Goal: Information Seeking & Learning: Find specific fact

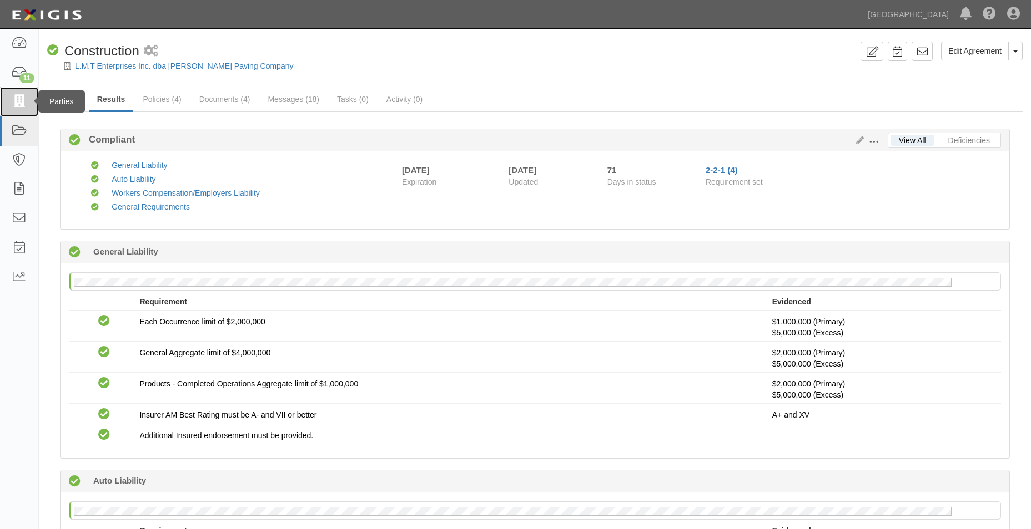
click at [27, 94] on link at bounding box center [19, 101] width 38 height 29
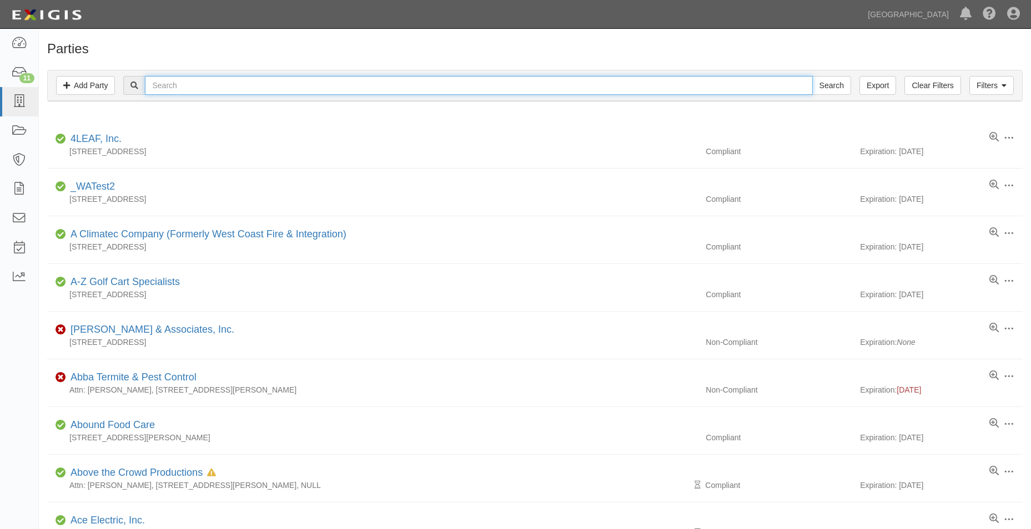
click at [207, 83] on input "text" at bounding box center [478, 85] width 667 height 19
type input "luans construction"
click at [812, 76] on input "Search" at bounding box center [831, 85] width 39 height 19
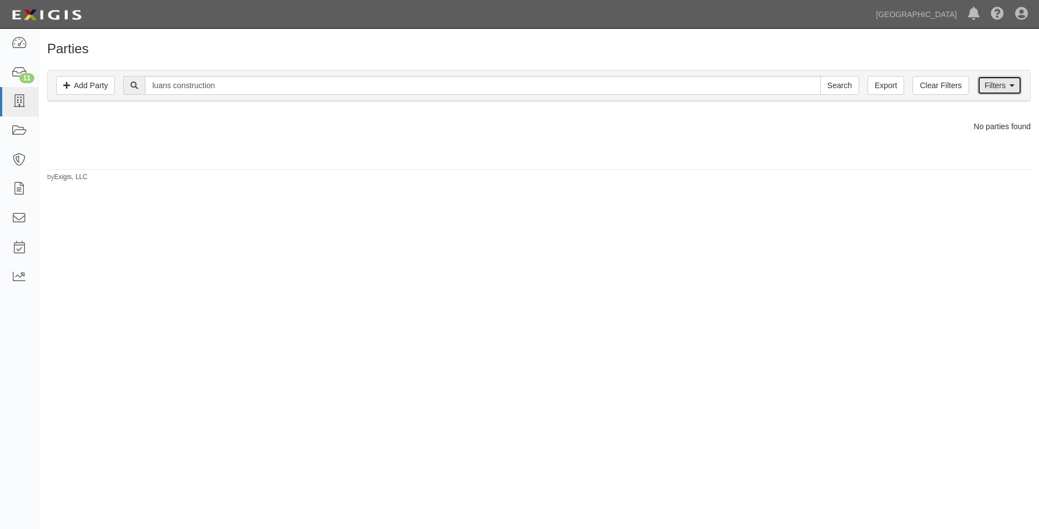
click at [1015, 85] on link "Filters" at bounding box center [999, 85] width 44 height 19
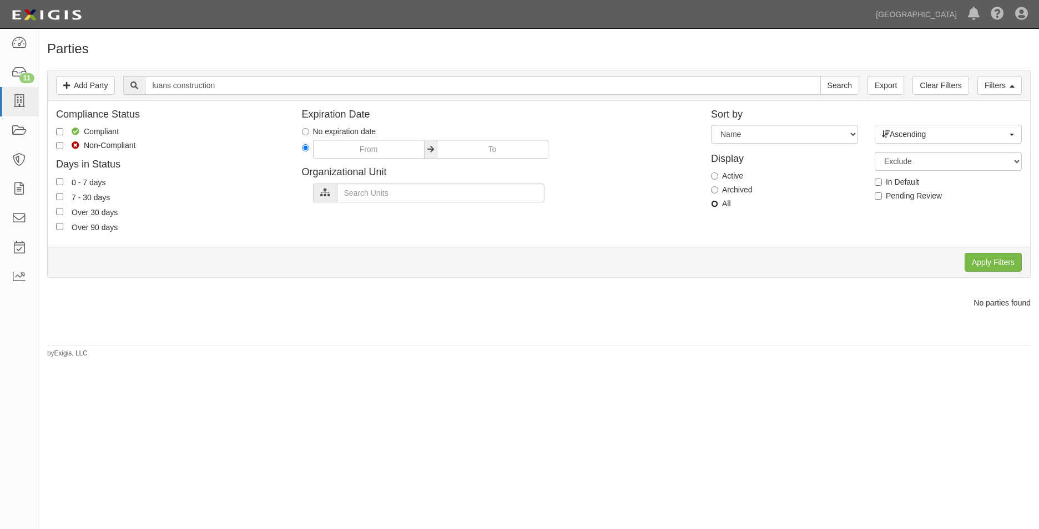
click at [715, 204] on input "All" at bounding box center [714, 203] width 7 height 7
radio input "true"
click at [984, 270] on input "Apply Filters" at bounding box center [993, 262] width 57 height 19
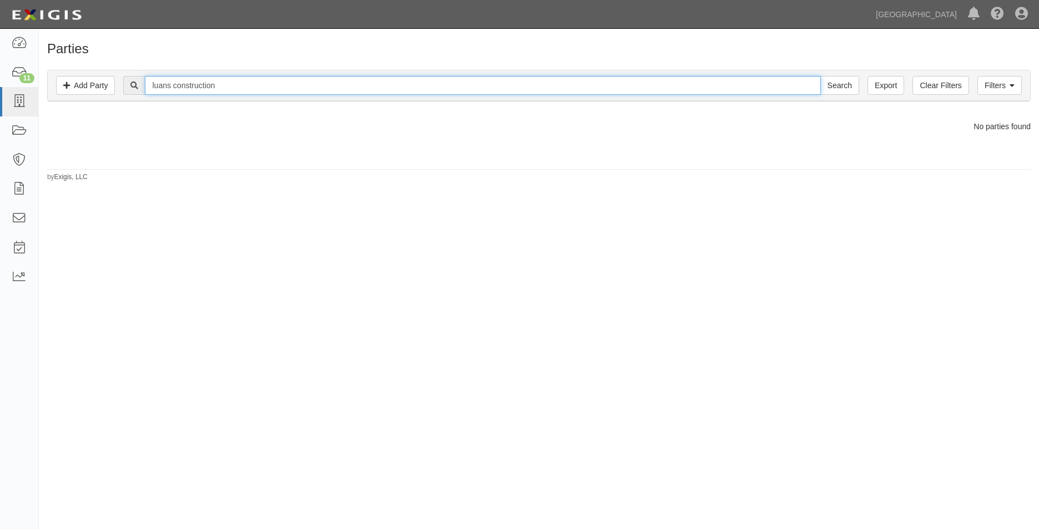
drag, startPoint x: 233, startPoint y: 78, endPoint x: 169, endPoint y: 84, distance: 64.2
click at [169, 84] on input "luans construction" at bounding box center [482, 85] width 675 height 19
type input "Luans"
click at [820, 76] on input "Search" at bounding box center [839, 85] width 39 height 19
click at [297, 84] on input "Luans" at bounding box center [482, 85] width 675 height 19
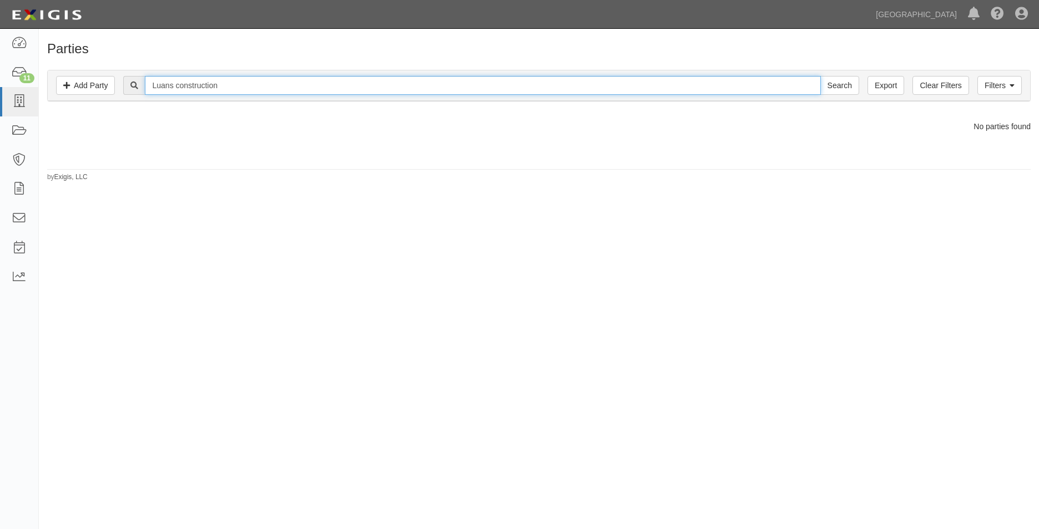
type input "Luans construction"
click at [820, 76] on input "Search" at bounding box center [839, 85] width 39 height 19
click at [1012, 92] on link "Filters" at bounding box center [999, 85] width 44 height 19
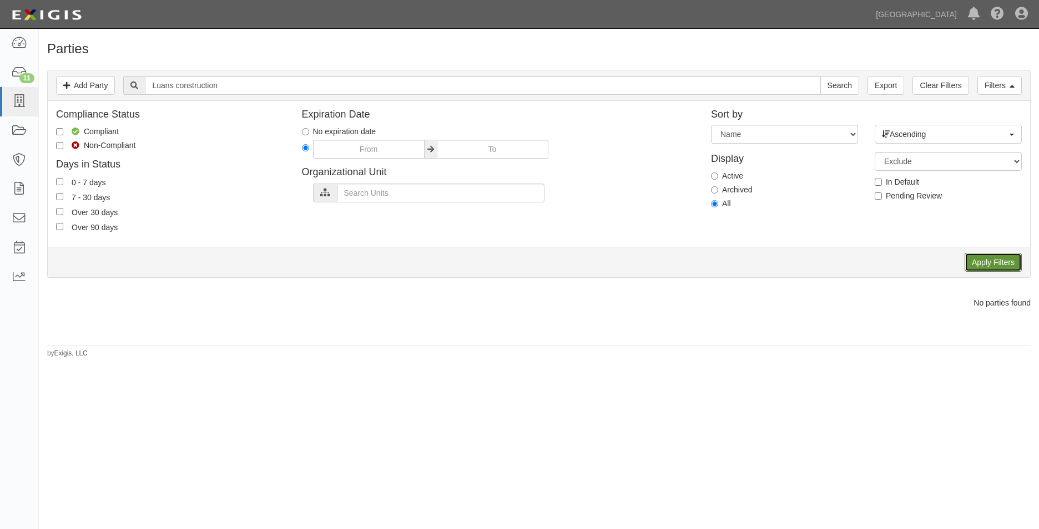
click at [996, 269] on input "Apply Filters" at bounding box center [993, 262] width 57 height 19
